Goal: Information Seeking & Learning: Learn about a topic

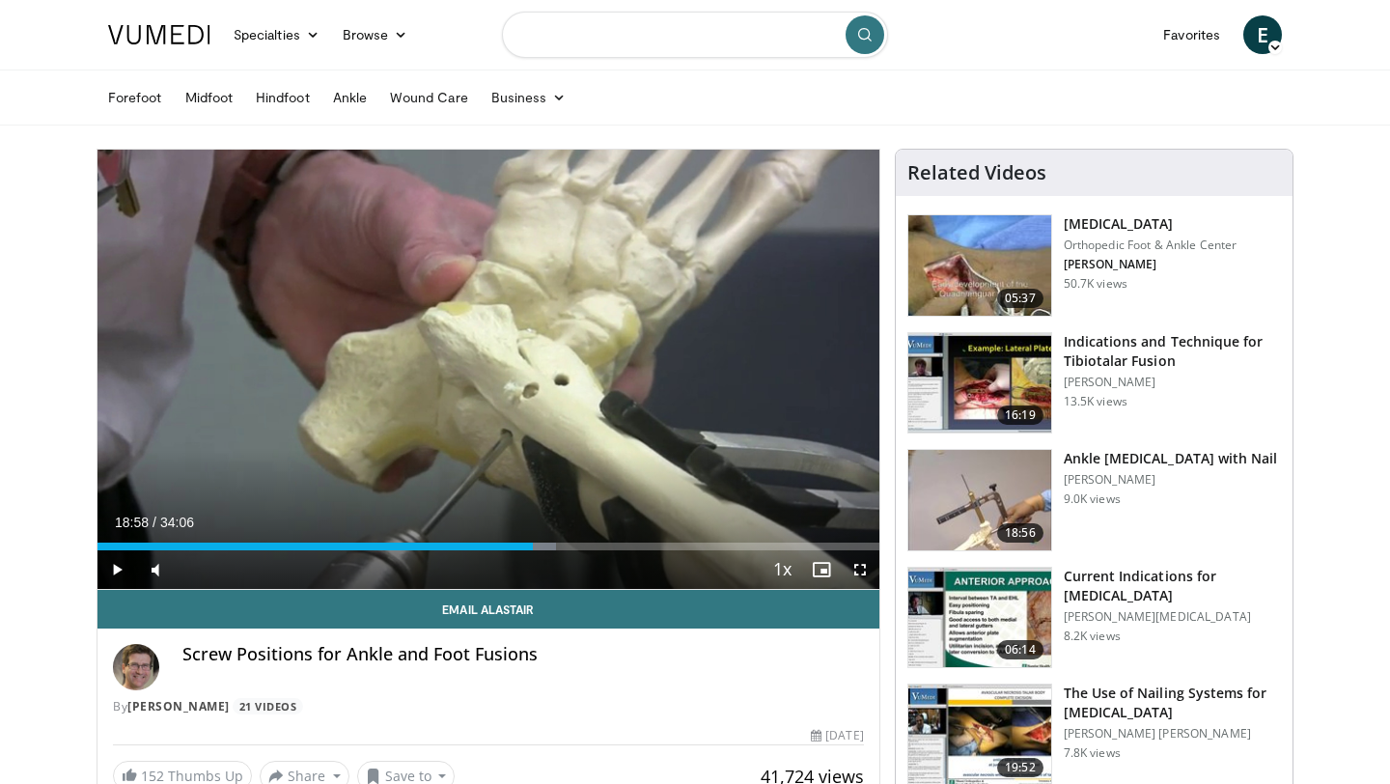
click at [711, 45] on input "Search topics, interventions" at bounding box center [695, 35] width 386 height 46
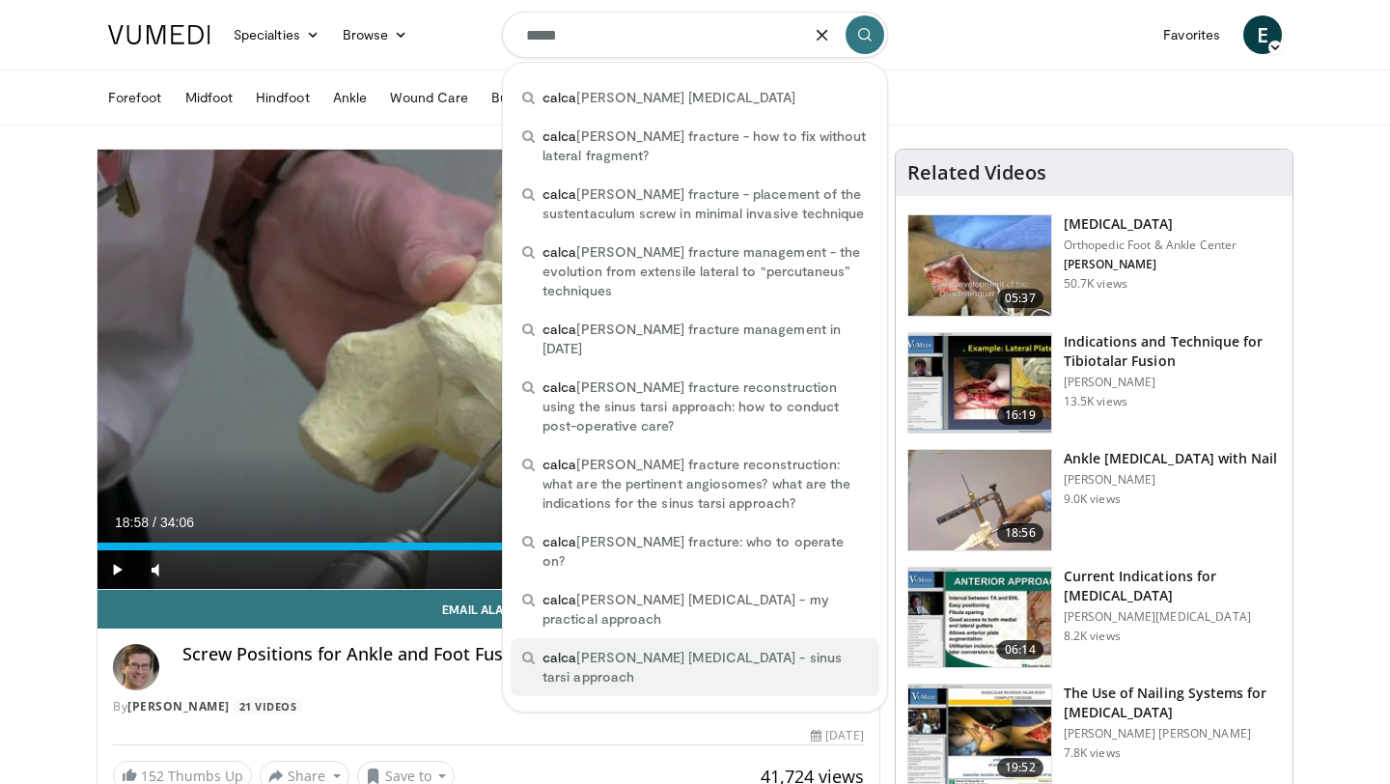
click at [696, 648] on span "calca neal fractures - sinus tarsi approach" at bounding box center [705, 667] width 325 height 39
type input "**********"
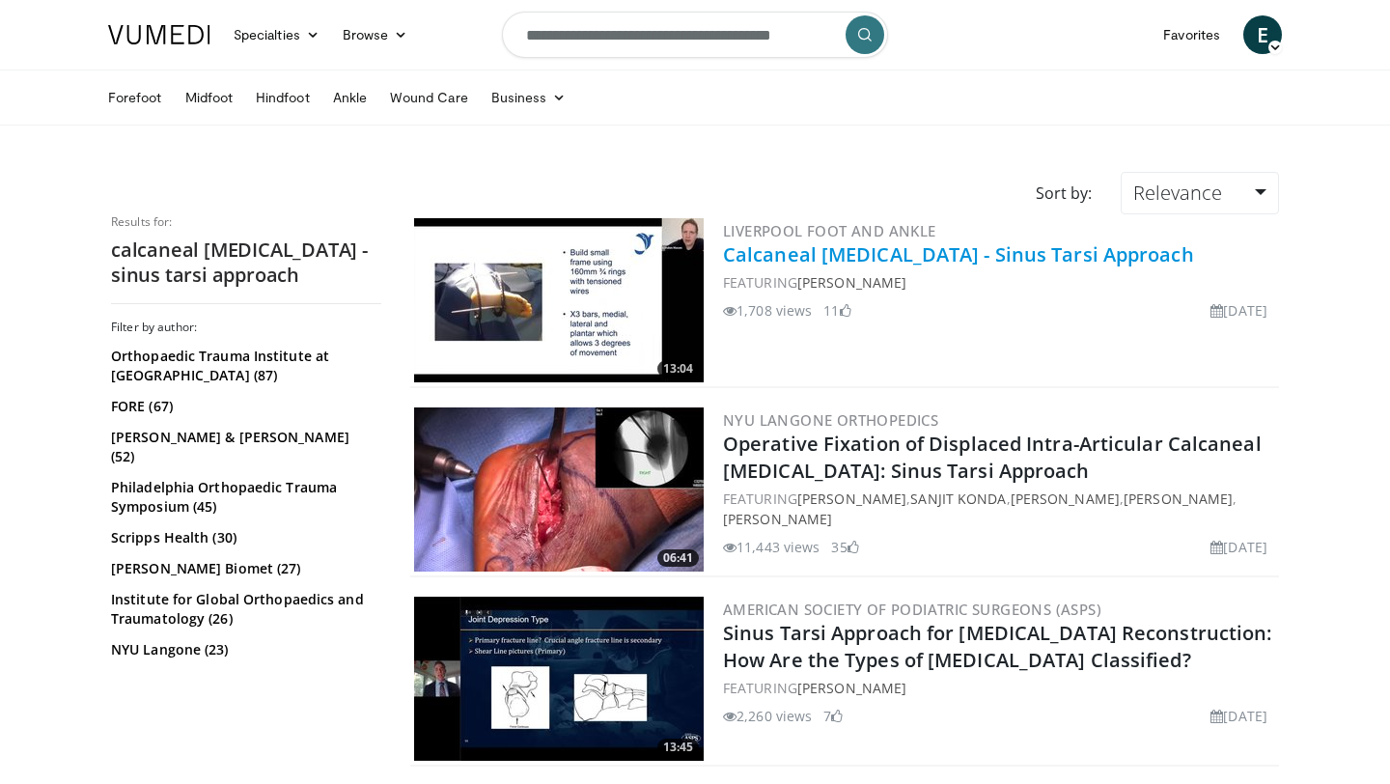
click at [1040, 253] on link "Calcaneal Fractures - Sinus Tarsi Approach" at bounding box center [958, 254] width 471 height 26
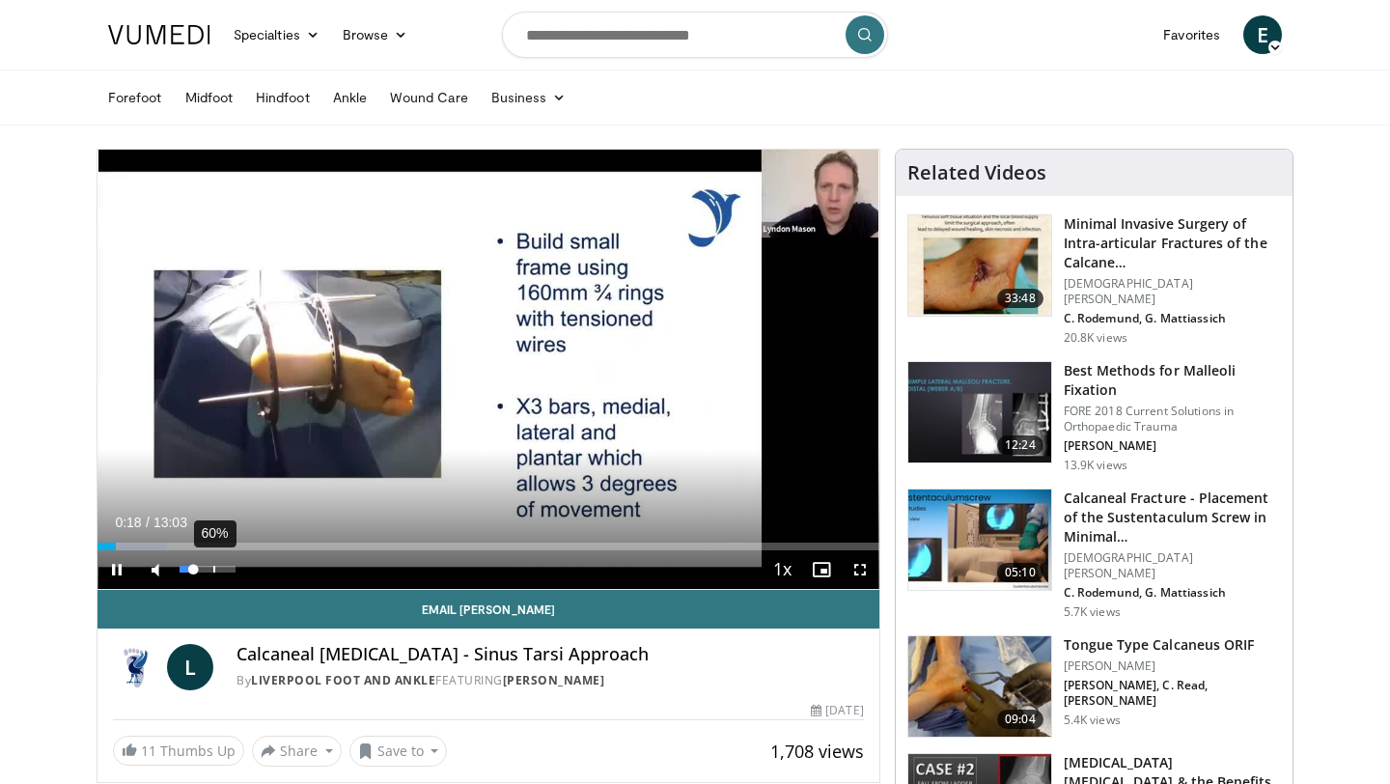
click at [212, 558] on div "60%" at bounding box center [208, 569] width 68 height 39
click at [215, 569] on div "65%" at bounding box center [207, 569] width 55 height 7
click at [230, 568] on div "93%" at bounding box center [207, 569] width 55 height 7
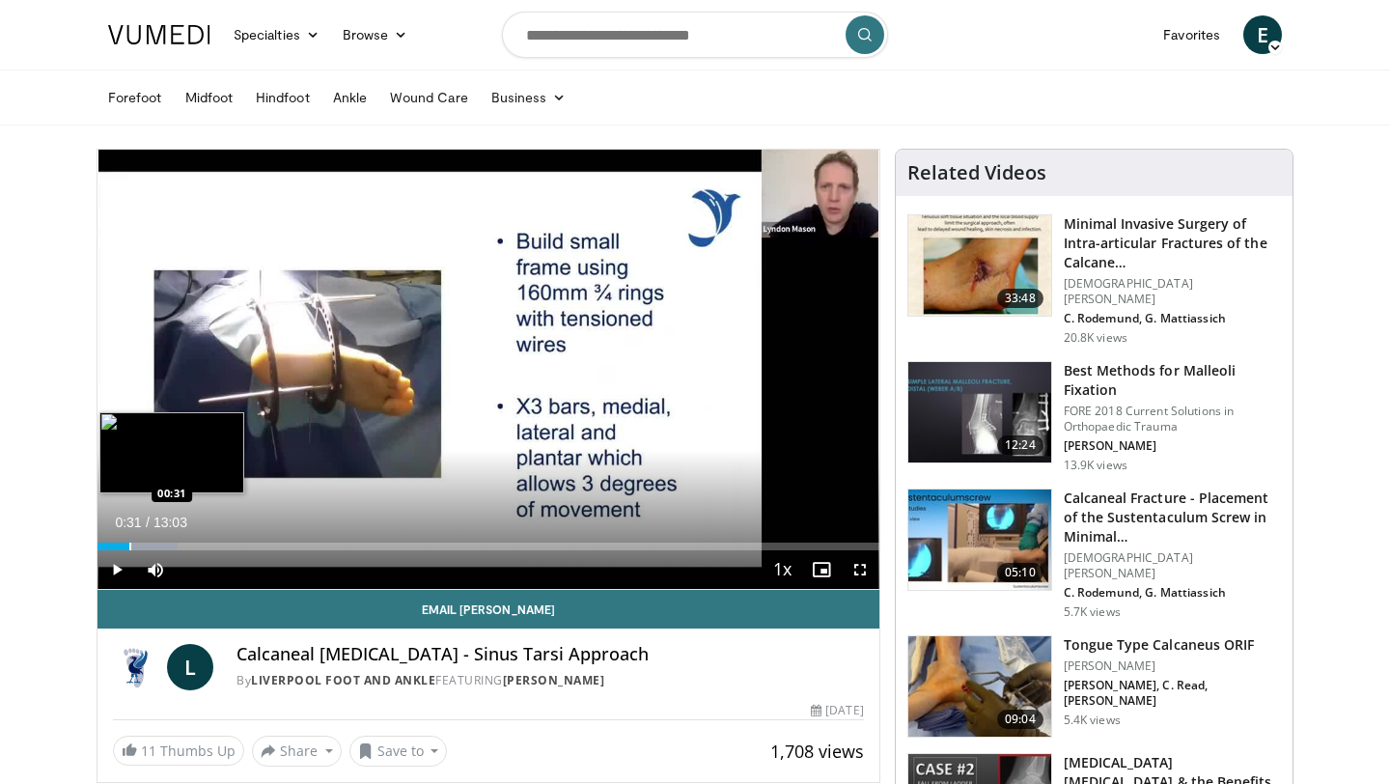
click at [129, 545] on div "Progress Bar" at bounding box center [130, 547] width 2 height 8
click at [141, 544] on div "Progress Bar" at bounding box center [142, 547] width 2 height 8
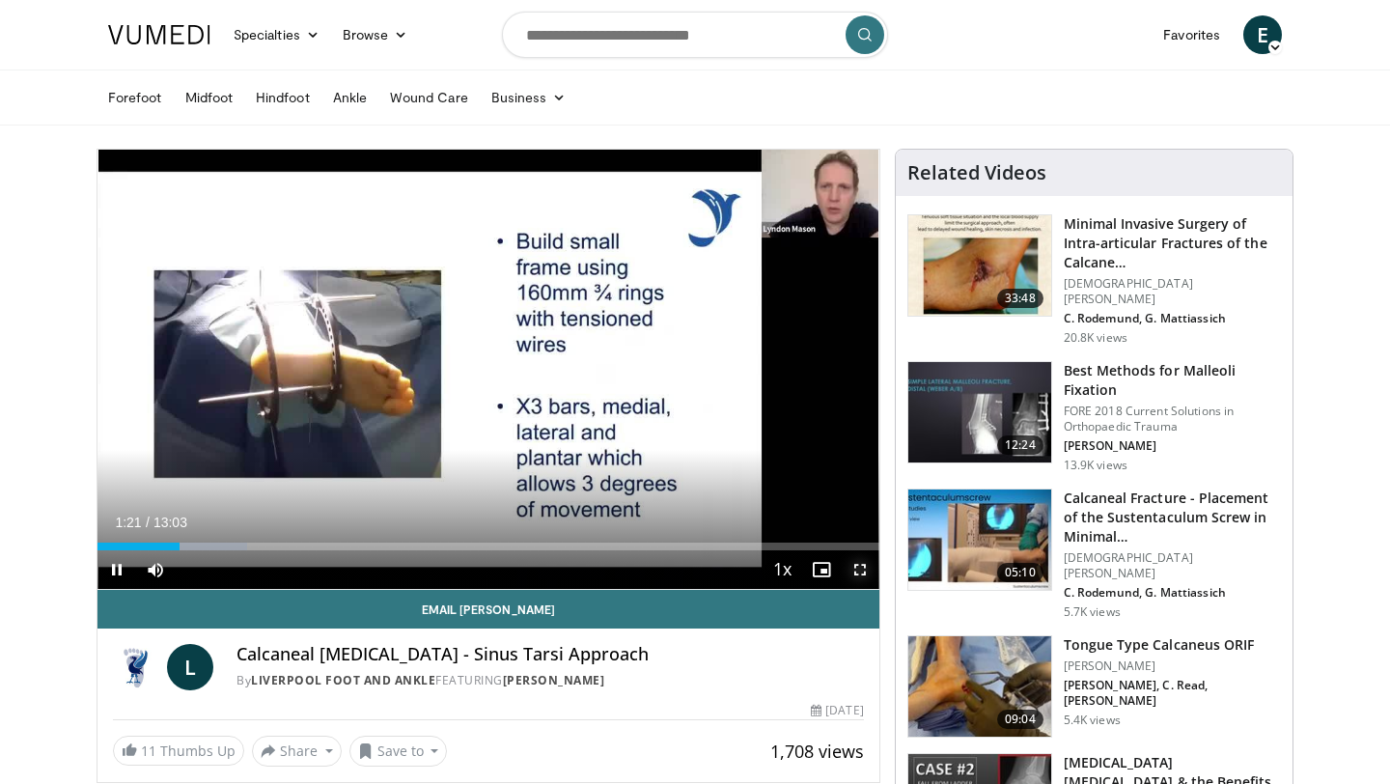
click at [863, 566] on span "Video Player" at bounding box center [860, 569] width 39 height 39
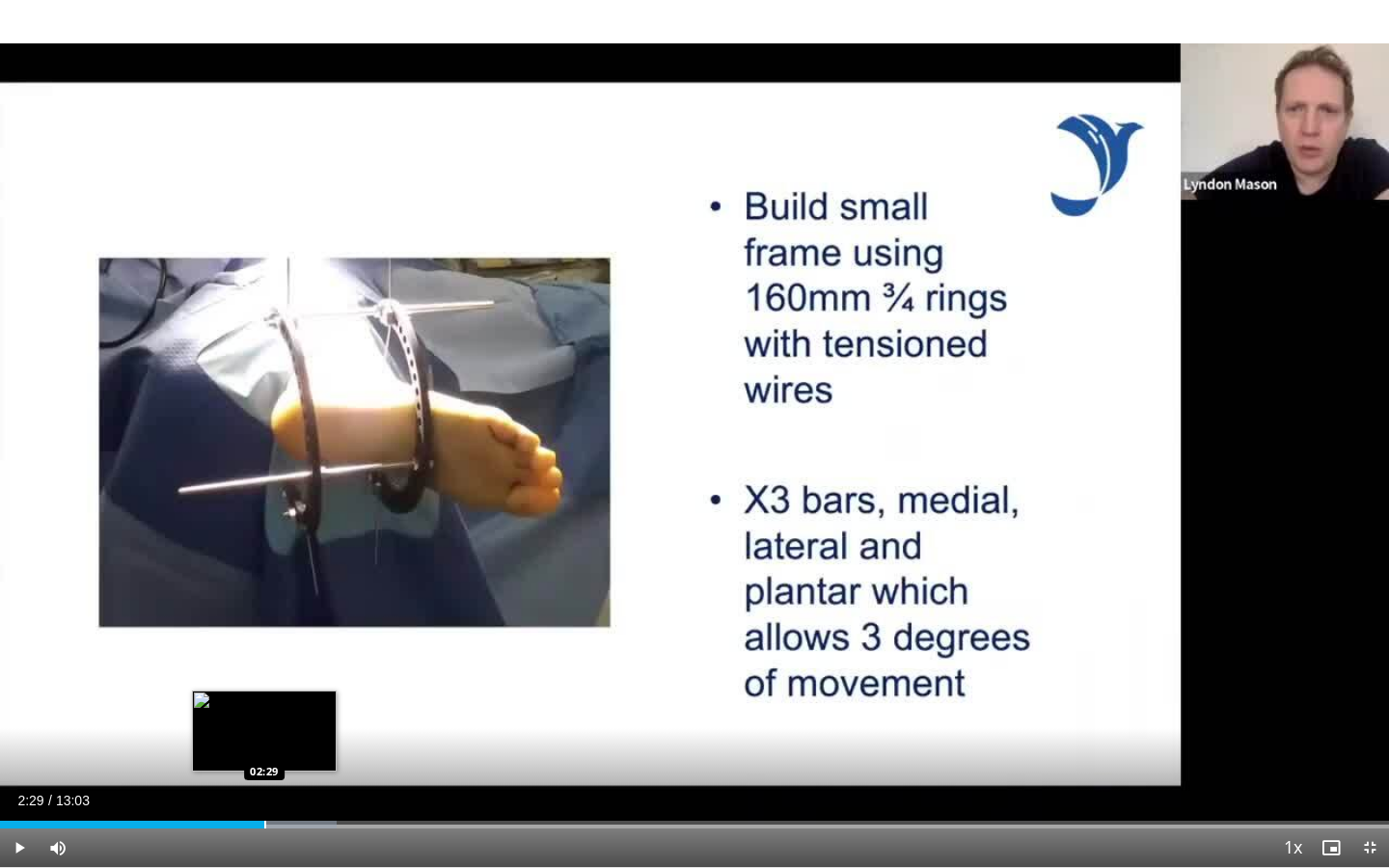
click at [265, 782] on div "Progress Bar" at bounding box center [266, 825] width 2 height 8
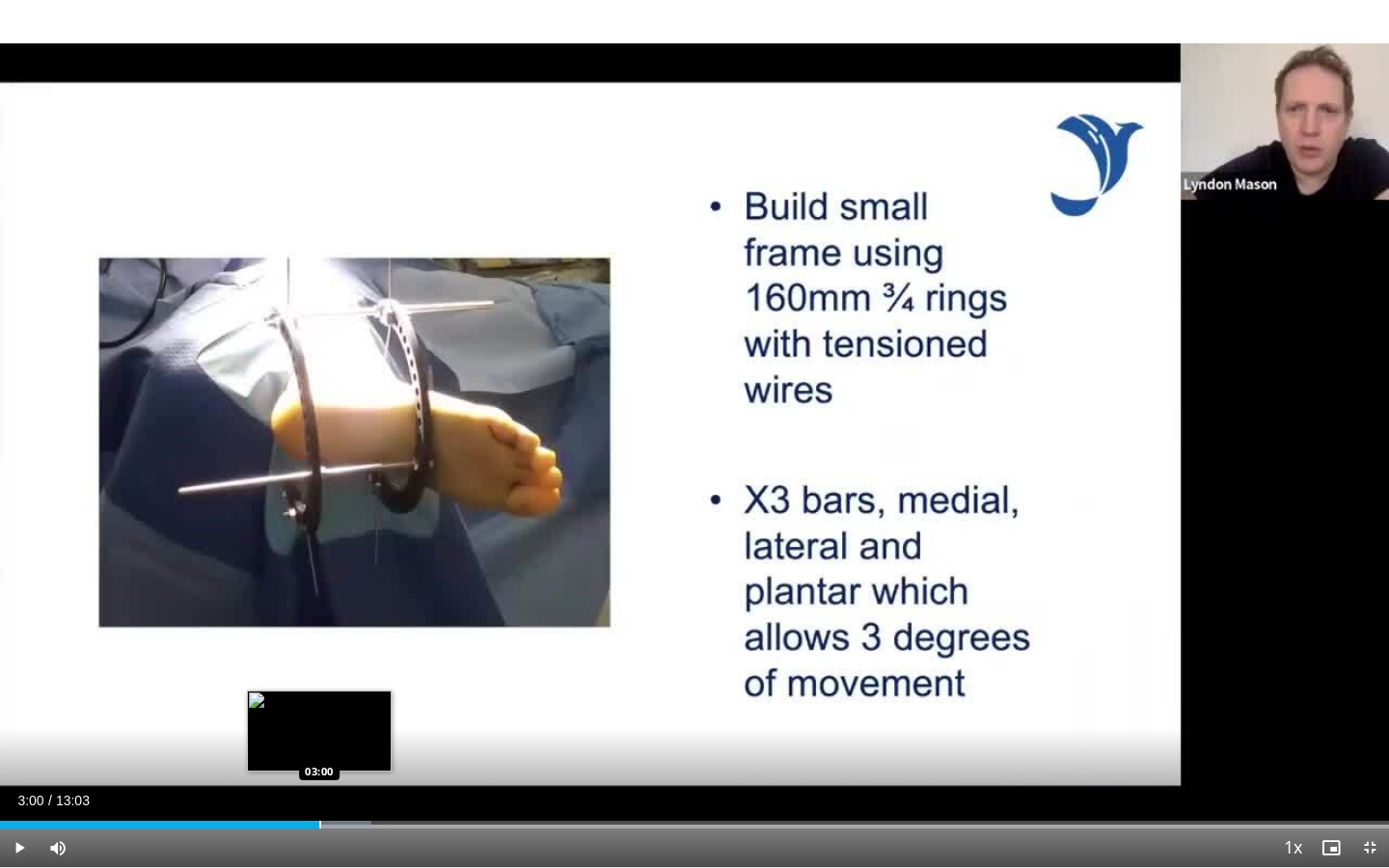
click at [320, 782] on div "Loaded : 26.76% 02:29 03:00" at bounding box center [694, 819] width 1389 height 18
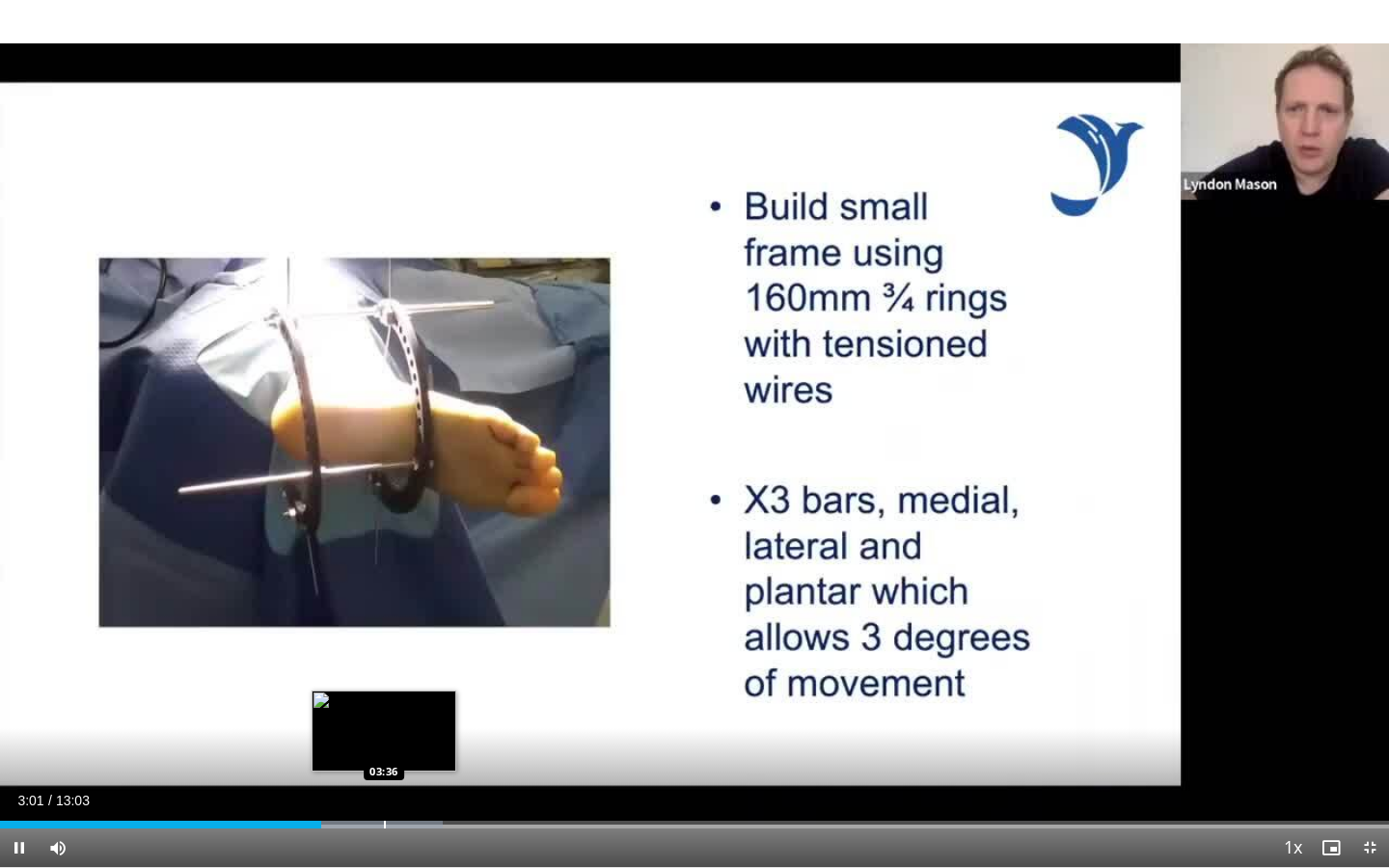
click at [385, 782] on div "Progress Bar" at bounding box center [385, 825] width 2 height 8
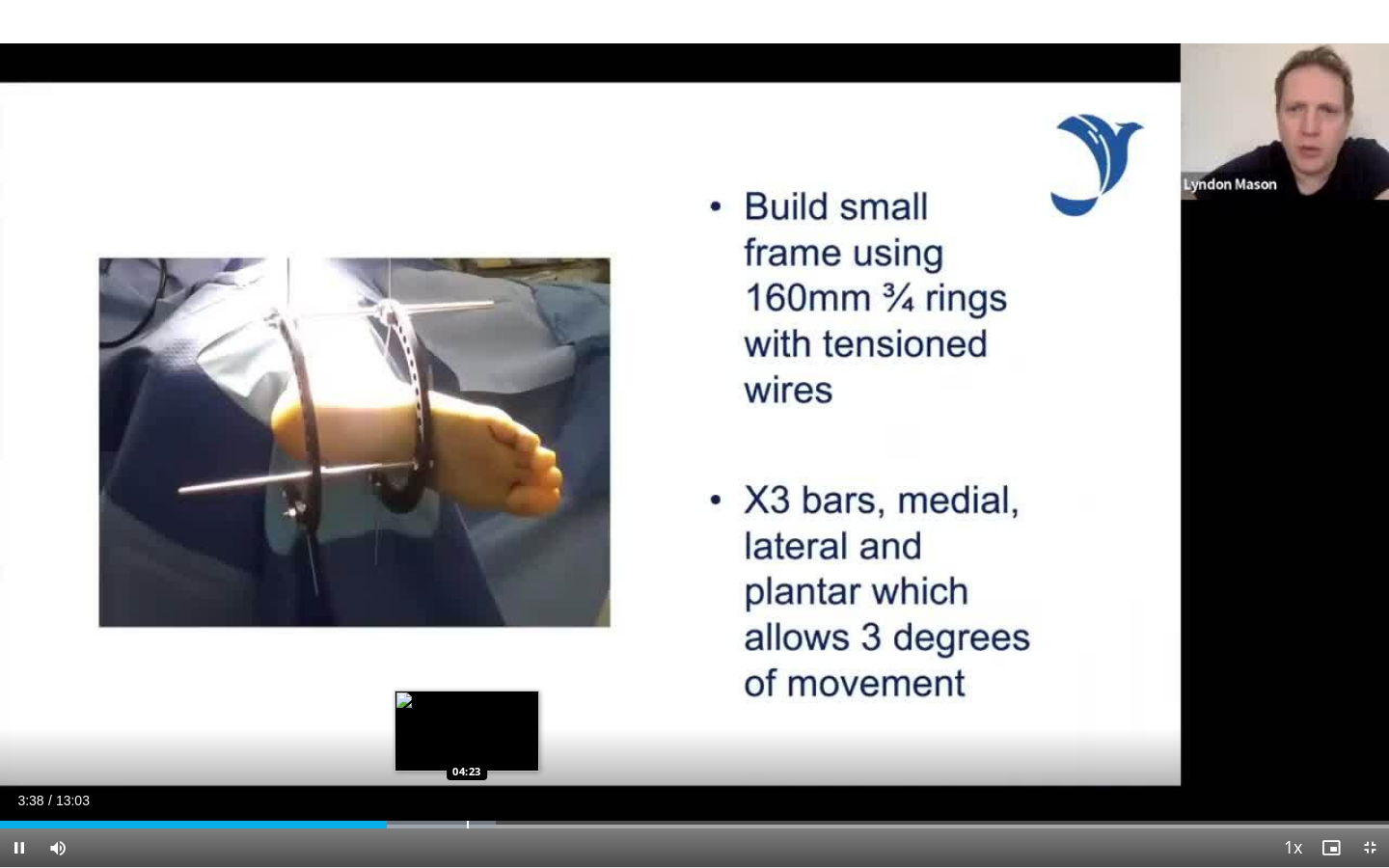
click at [468, 782] on div "Loaded : 35.68% 03:38 04:23" at bounding box center [694, 819] width 1389 height 18
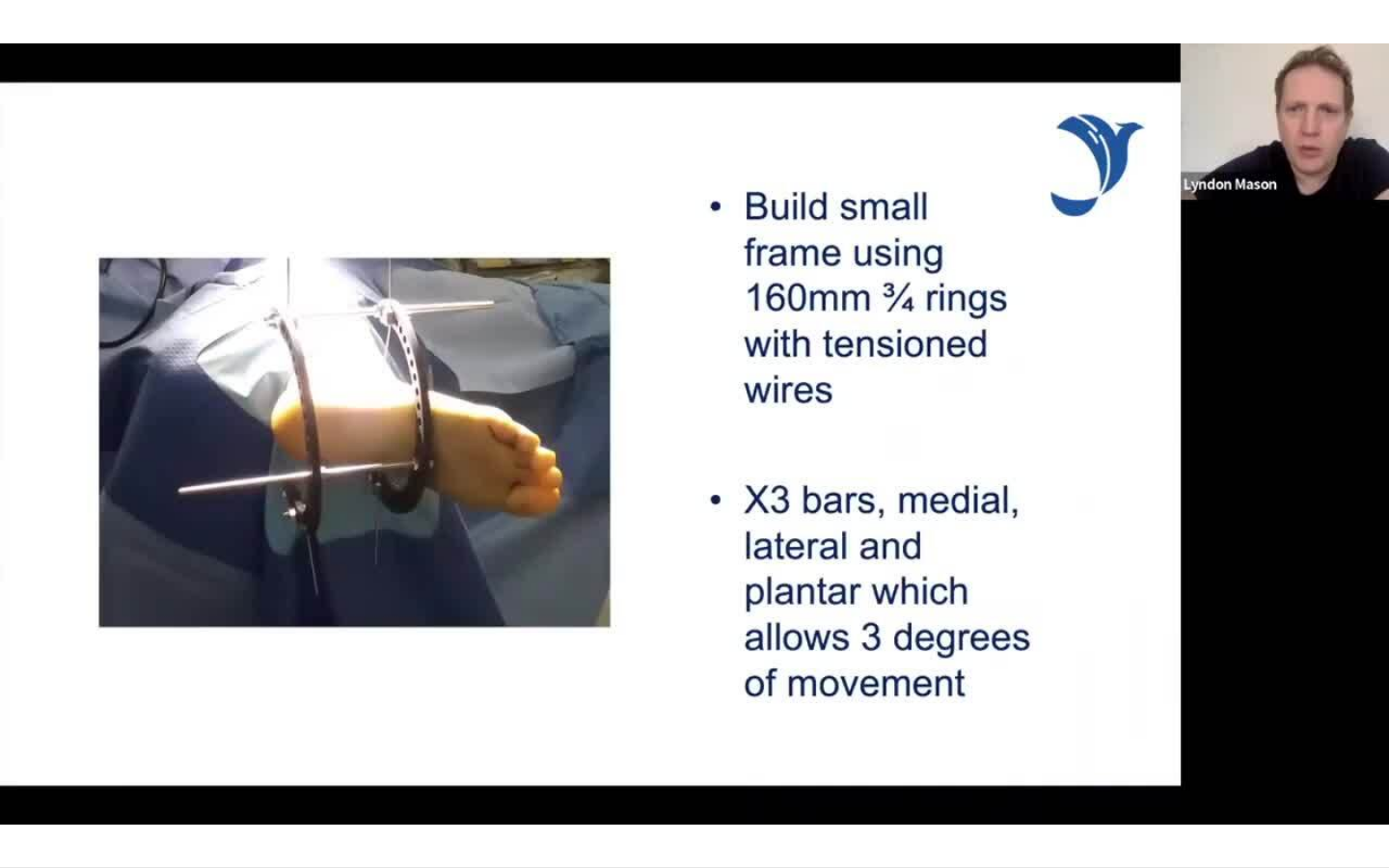
click at [573, 782] on div "20 seconds Tap to unmute" at bounding box center [694, 434] width 1389 height 867
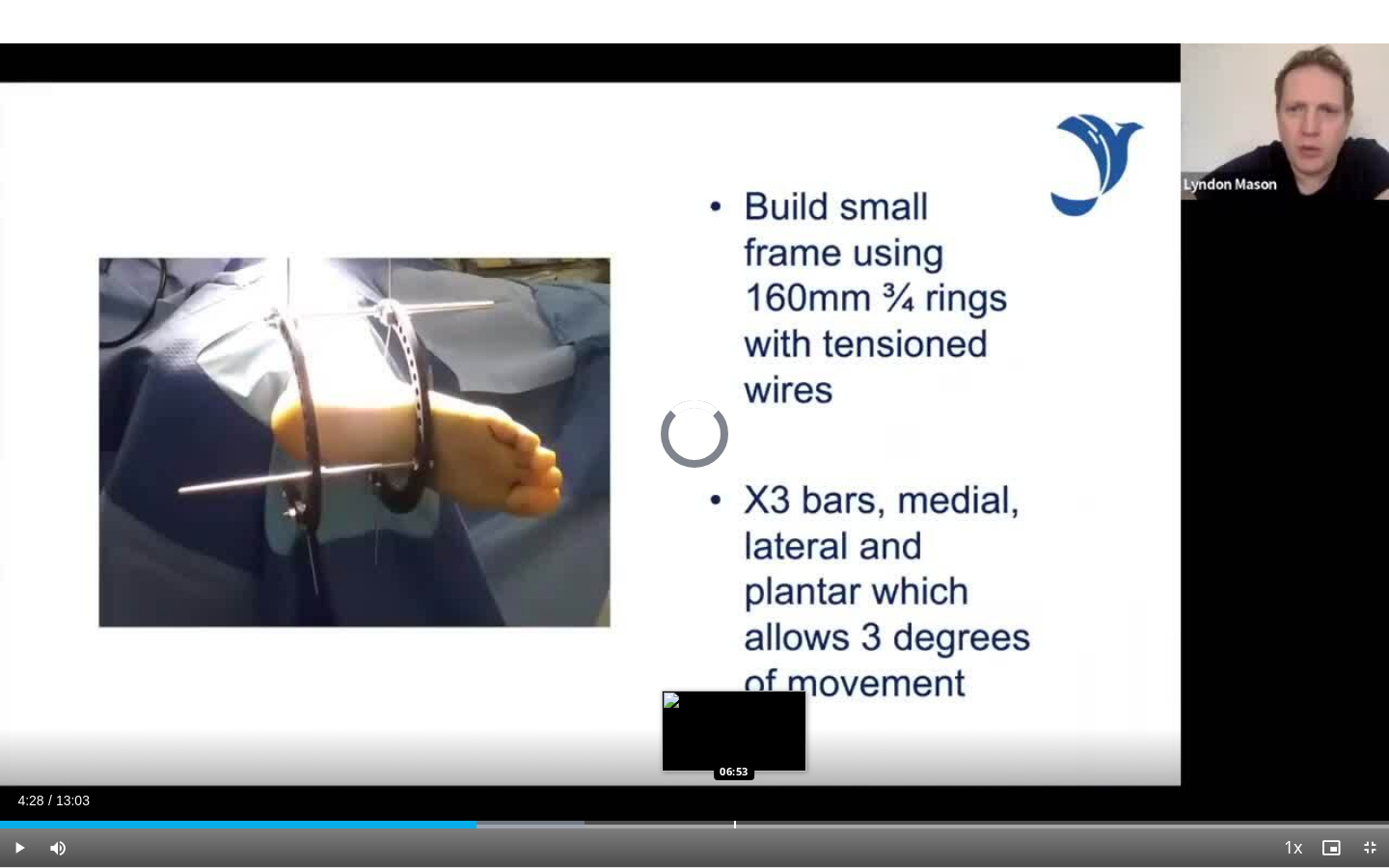
click at [734, 782] on div "Progress Bar" at bounding box center [735, 825] width 2 height 8
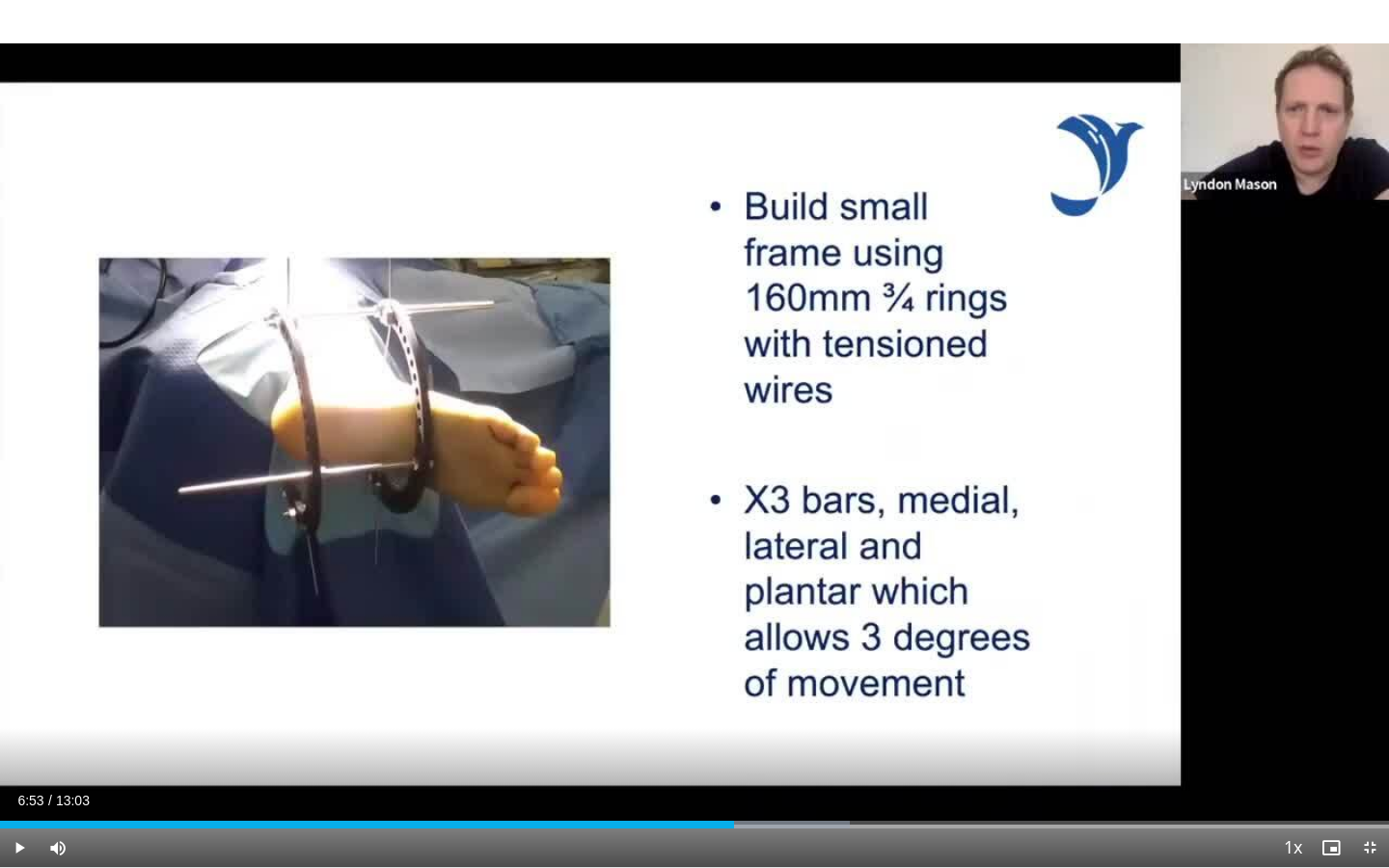
click at [813, 782] on div "Current Time 6:53 / Duration 13:03 Play Skip Backward Skip Forward Mute 26% Loa…" at bounding box center [694, 847] width 1389 height 39
click at [827, 782] on div "Loaded : 61.18% 06:53 07:47" at bounding box center [694, 819] width 1389 height 18
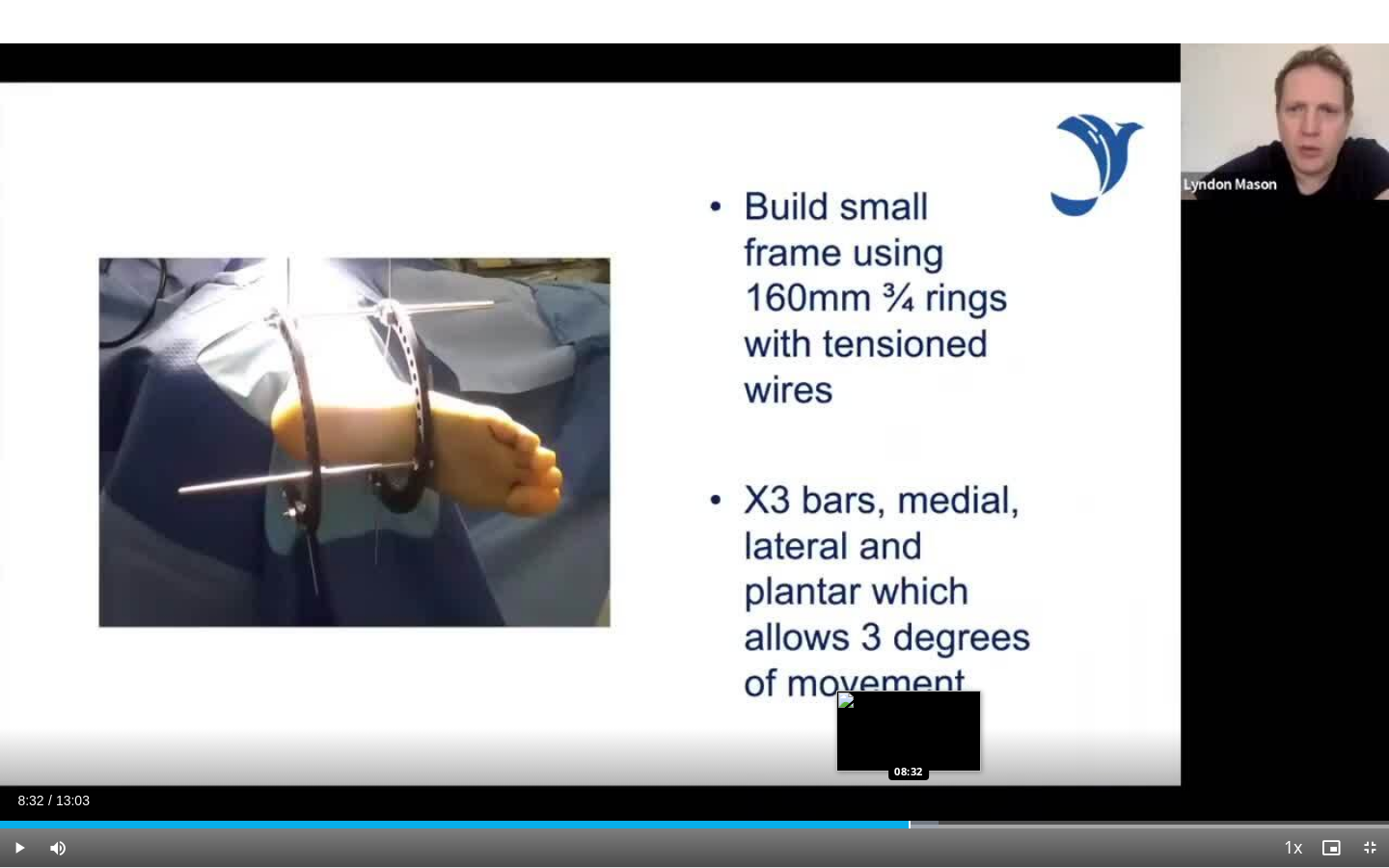
click at [908, 782] on div "Progress Bar" at bounding box center [909, 825] width 2 height 8
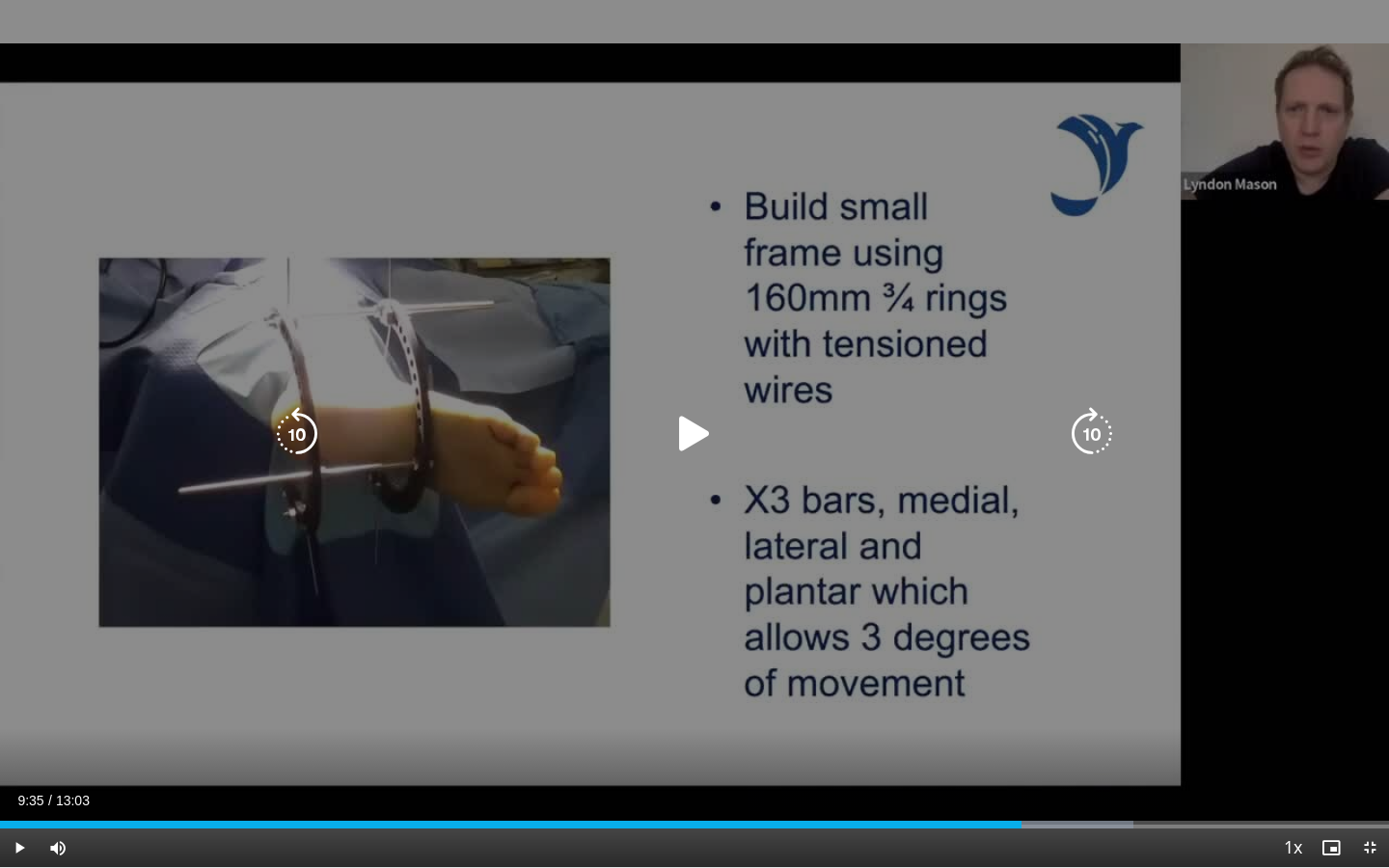
click at [694, 430] on icon "Video Player" at bounding box center [694, 434] width 54 height 54
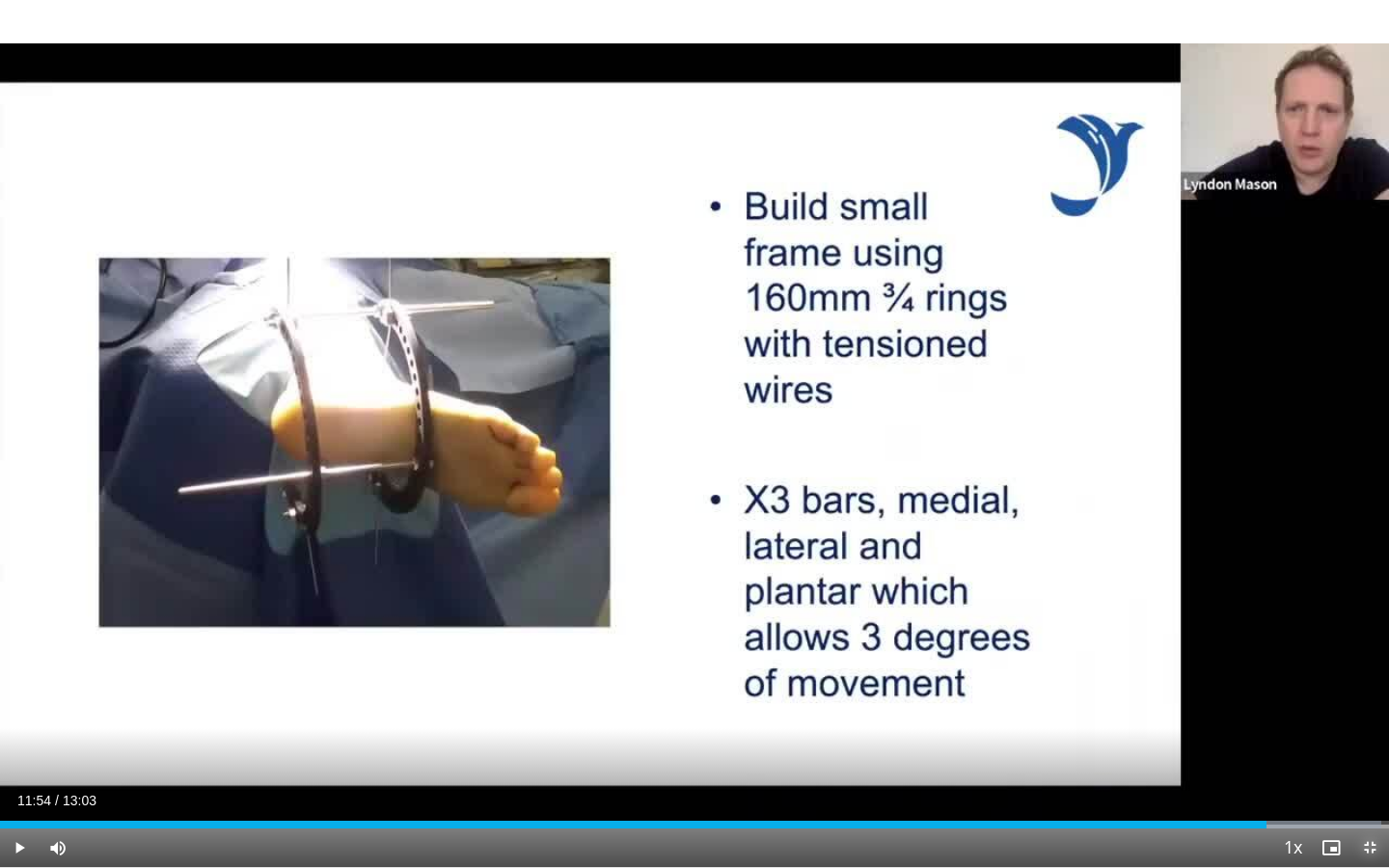
click at [1373, 782] on span "Video Player" at bounding box center [1370, 847] width 39 height 39
